Goal: Book appointment/travel/reservation

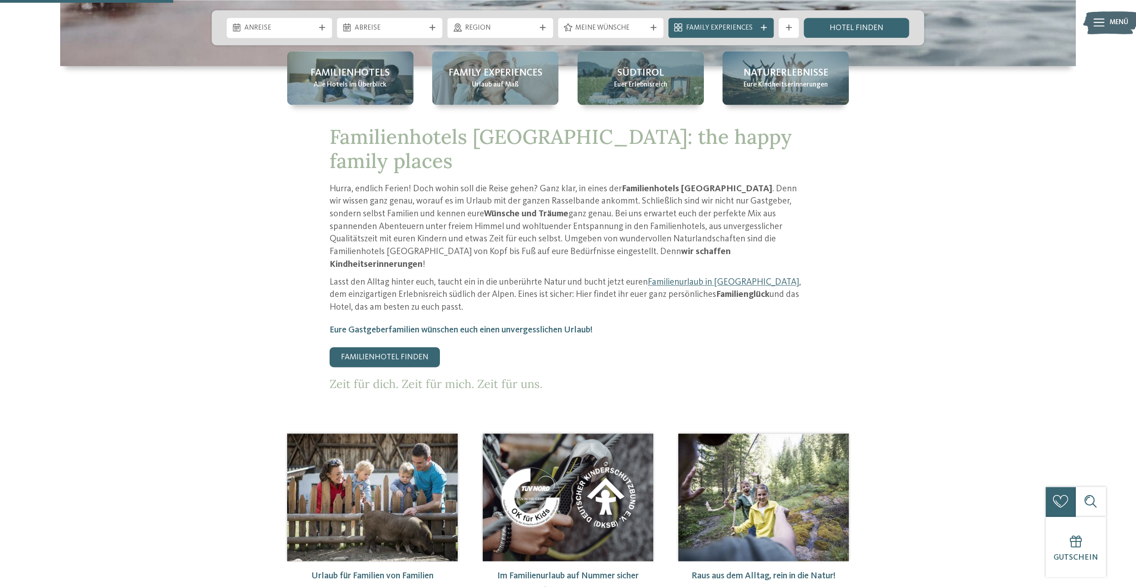
scroll to position [434, 0]
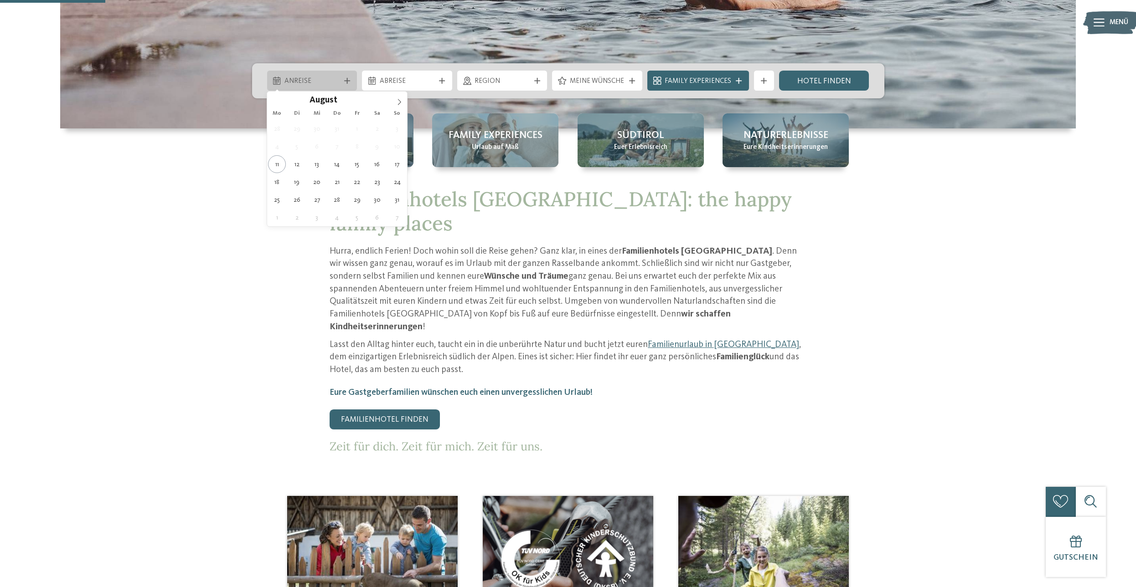
click at [350, 79] on icon at bounding box center [347, 81] width 6 height 6
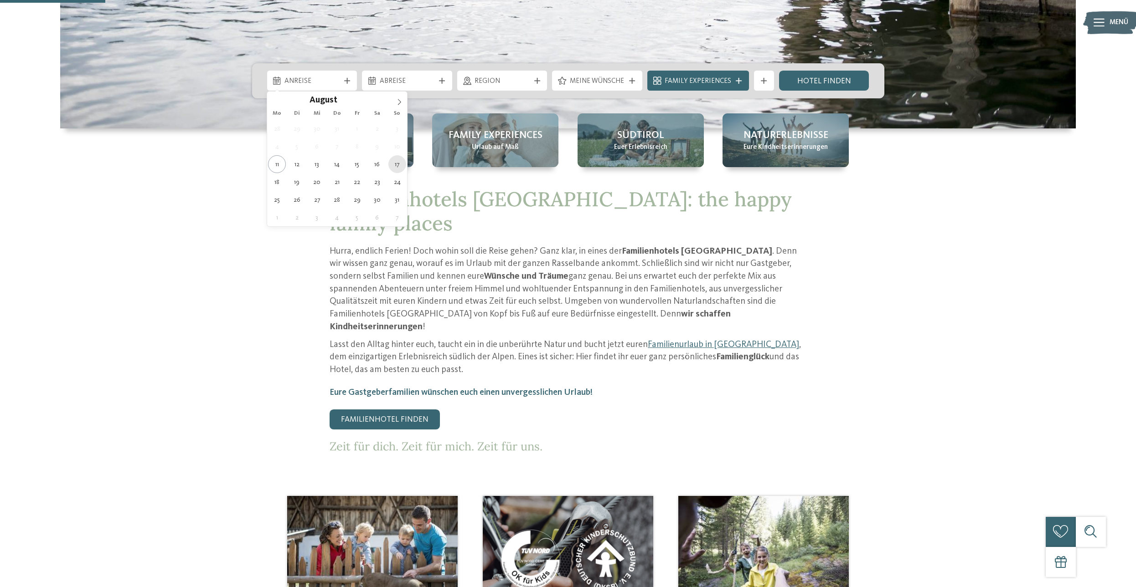
type div "[DATE]"
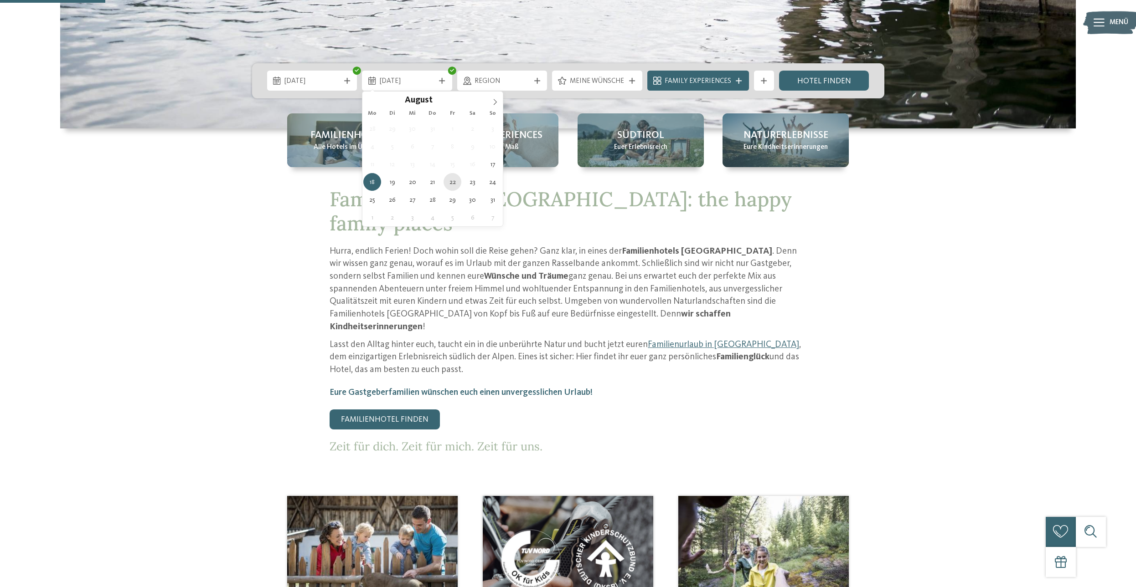
type div "[DATE]"
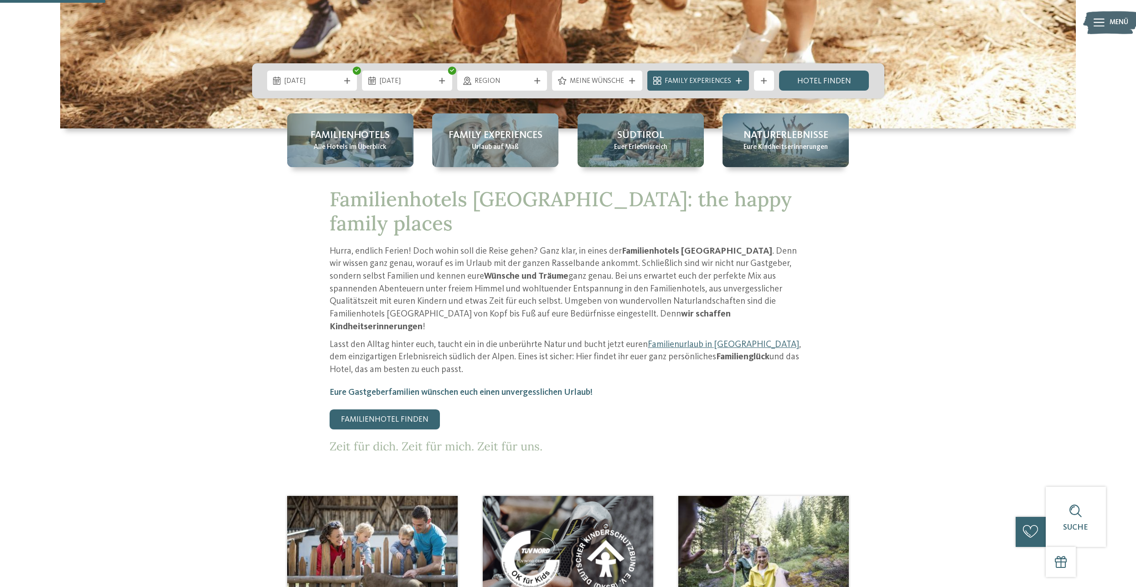
click at [741, 82] on icon at bounding box center [738, 81] width 6 height 6
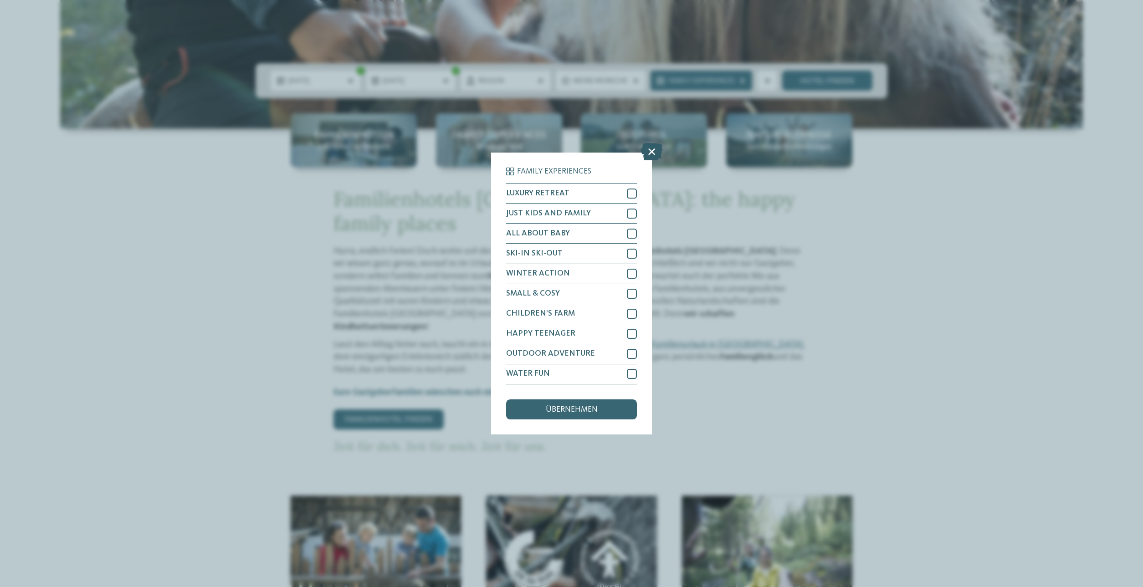
click at [655, 152] on icon at bounding box center [651, 152] width 21 height 17
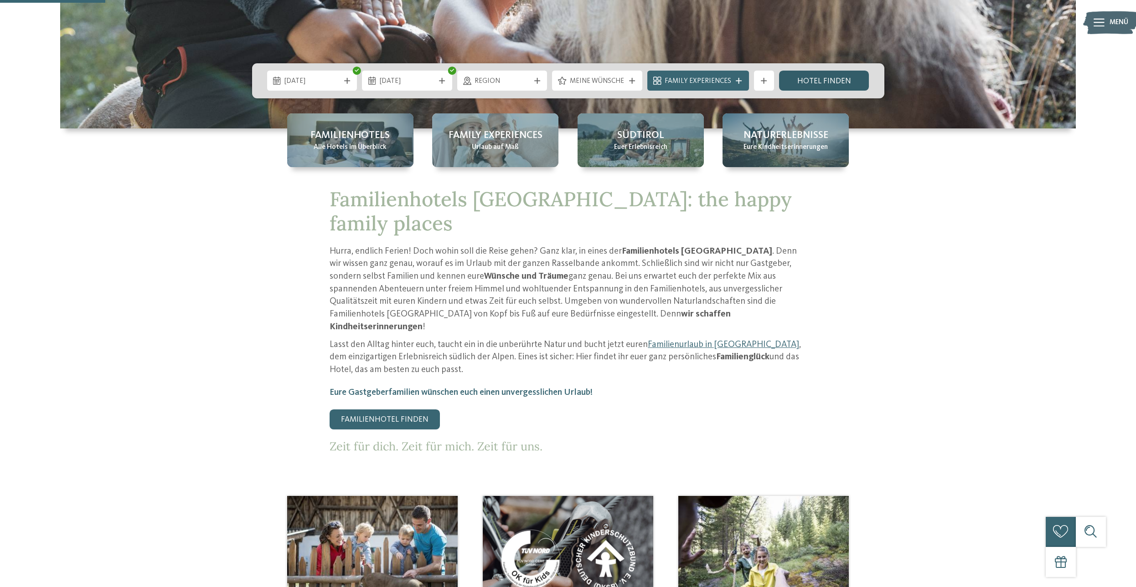
click at [832, 86] on link "Hotel finden" at bounding box center [824, 81] width 90 height 20
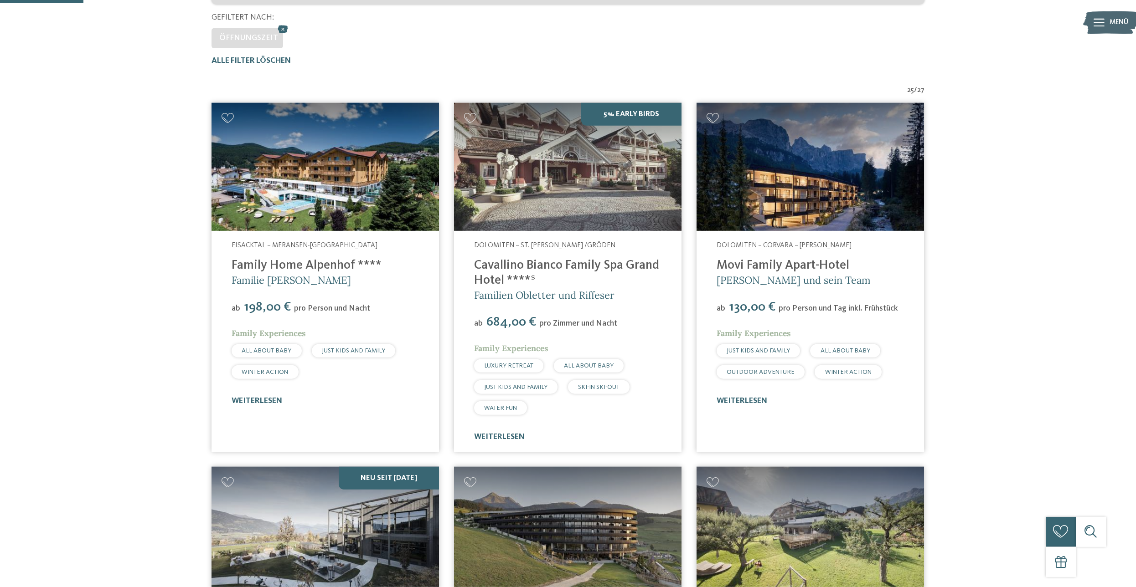
scroll to position [226, 0]
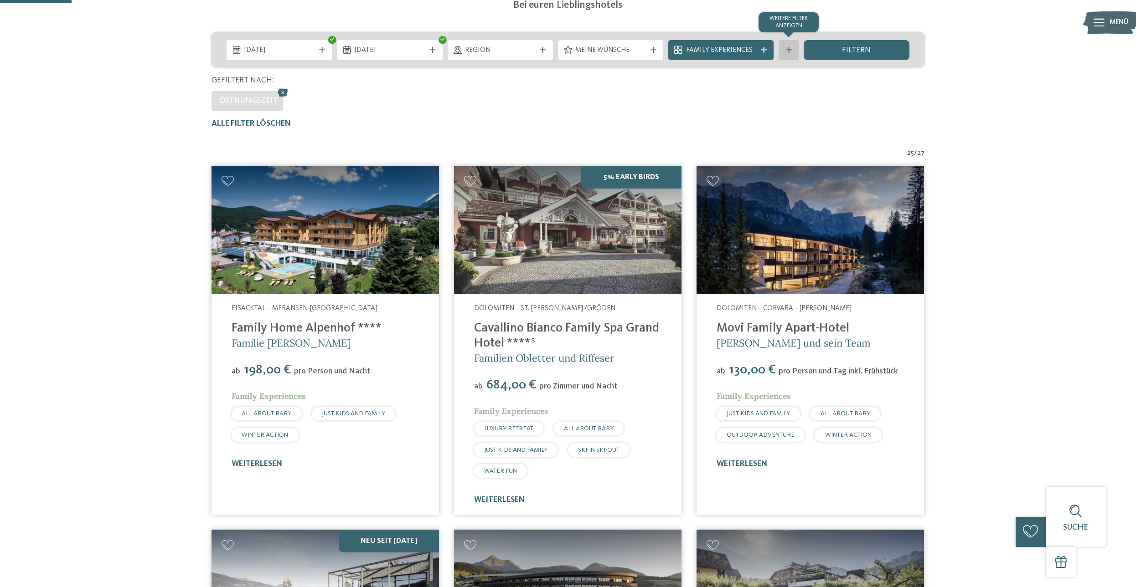
click at [787, 53] on icon at bounding box center [789, 50] width 6 height 6
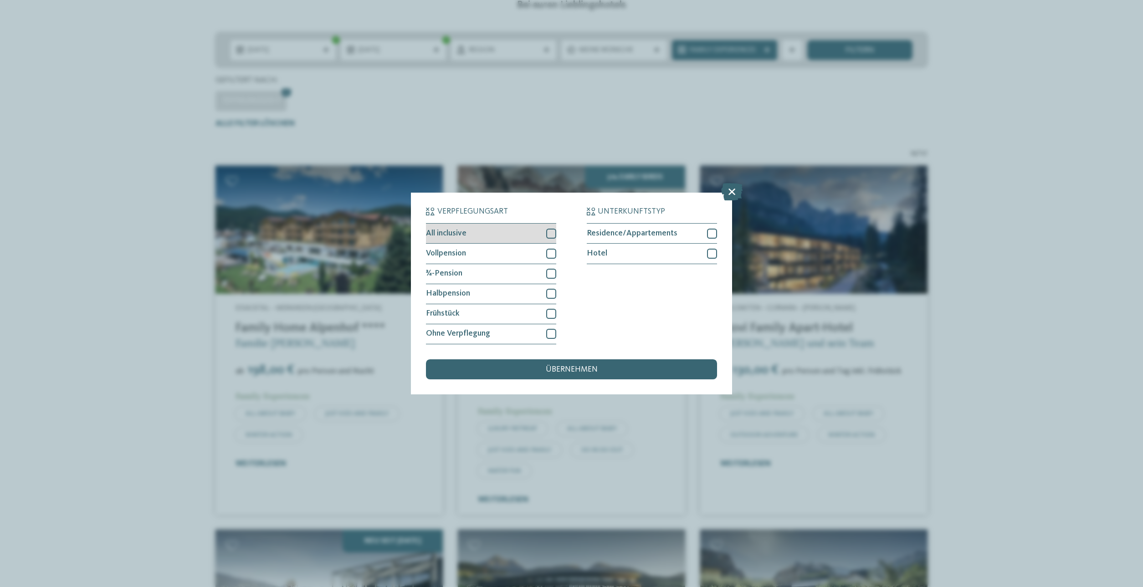
click at [550, 234] on div at bounding box center [551, 234] width 10 height 10
click at [557, 370] on span "übernehmen" at bounding box center [572, 370] width 52 height 8
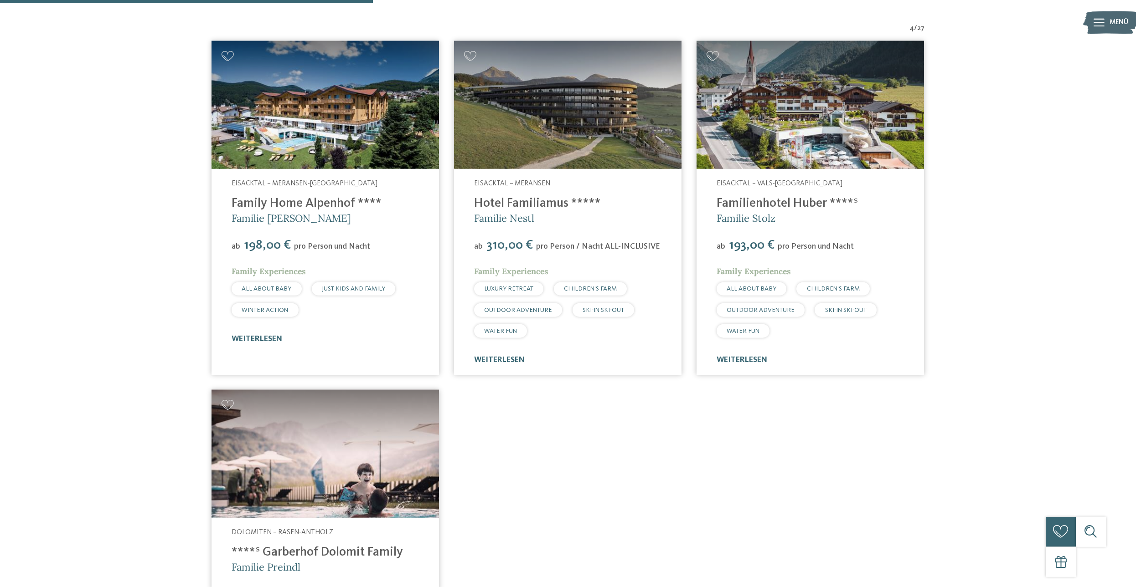
scroll to position [334, 0]
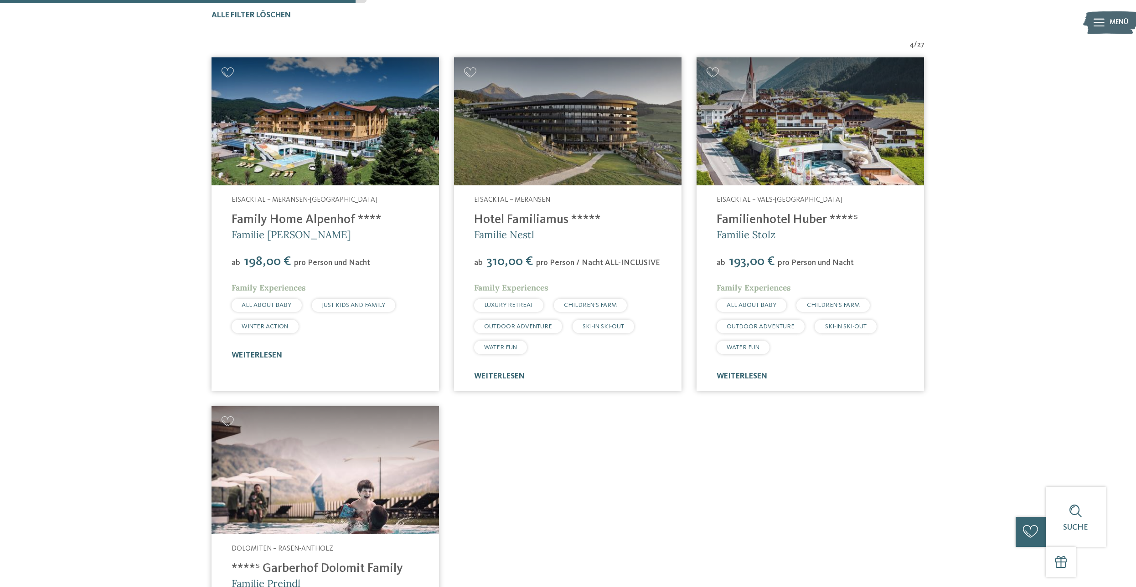
click at [825, 148] on img at bounding box center [809, 121] width 227 height 128
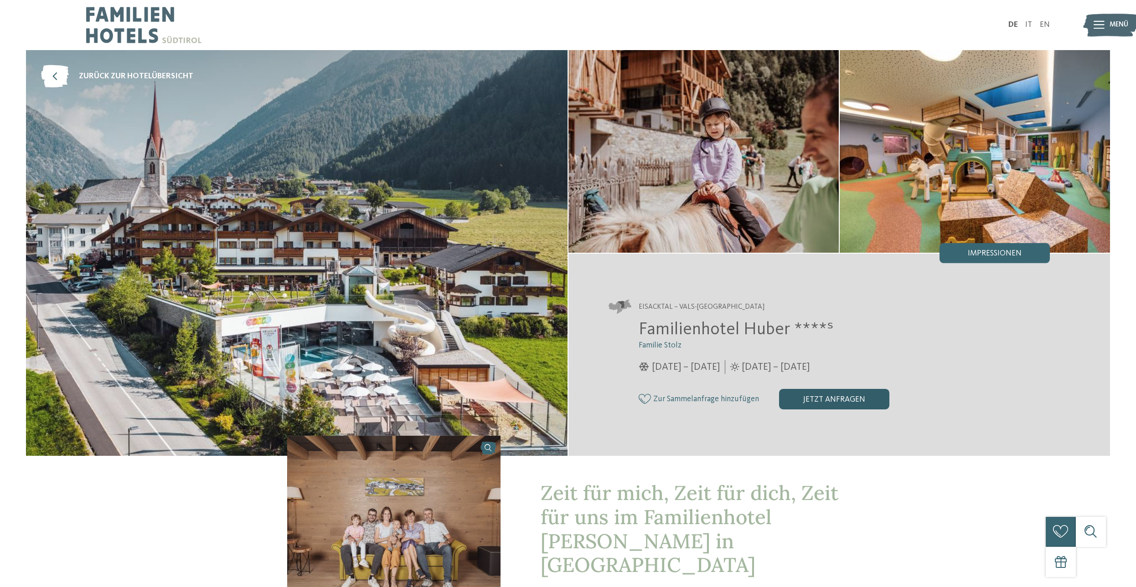
scroll to position [108, 0]
